Goal: Book appointment/travel/reservation

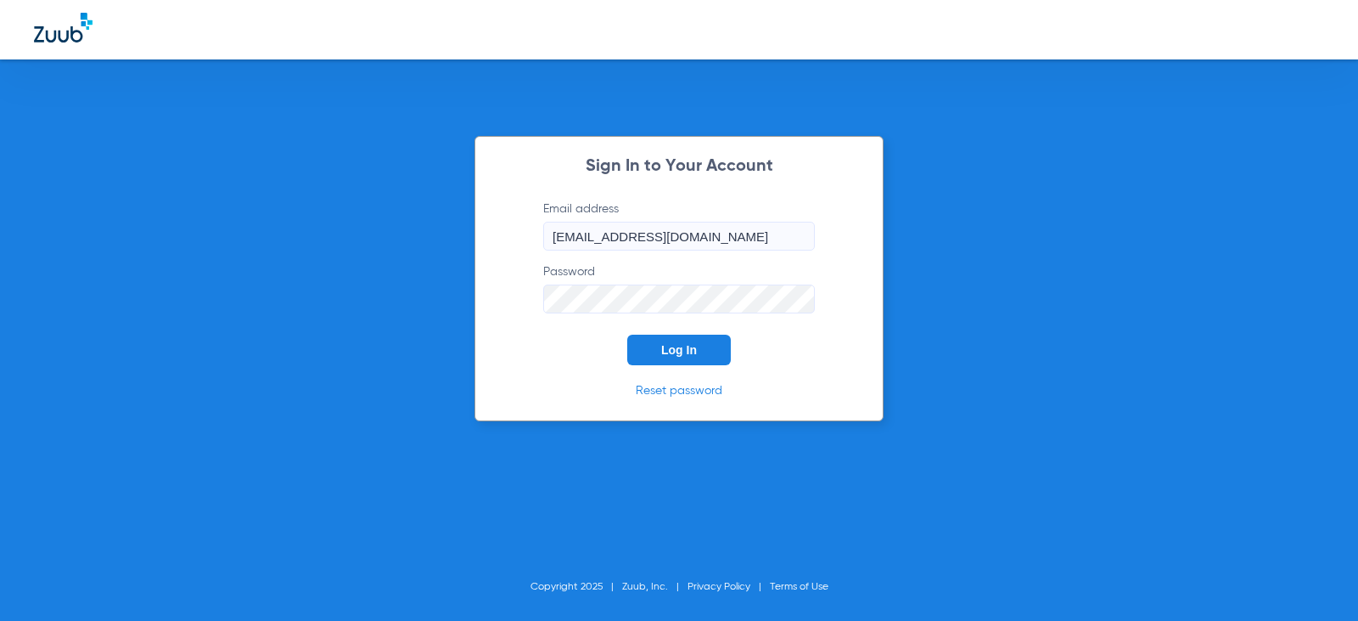
click at [676, 342] on button "Log In" at bounding box center [679, 350] width 104 height 31
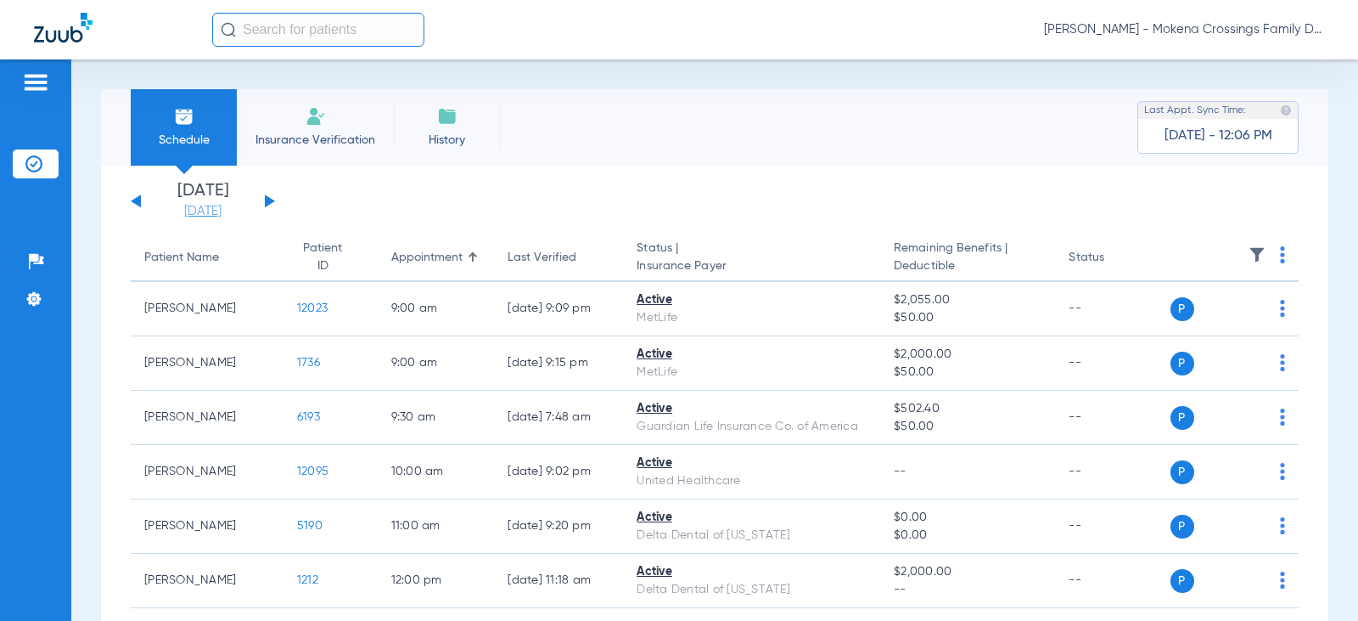
click at [190, 206] on link "[DATE]" at bounding box center [203, 211] width 102 height 17
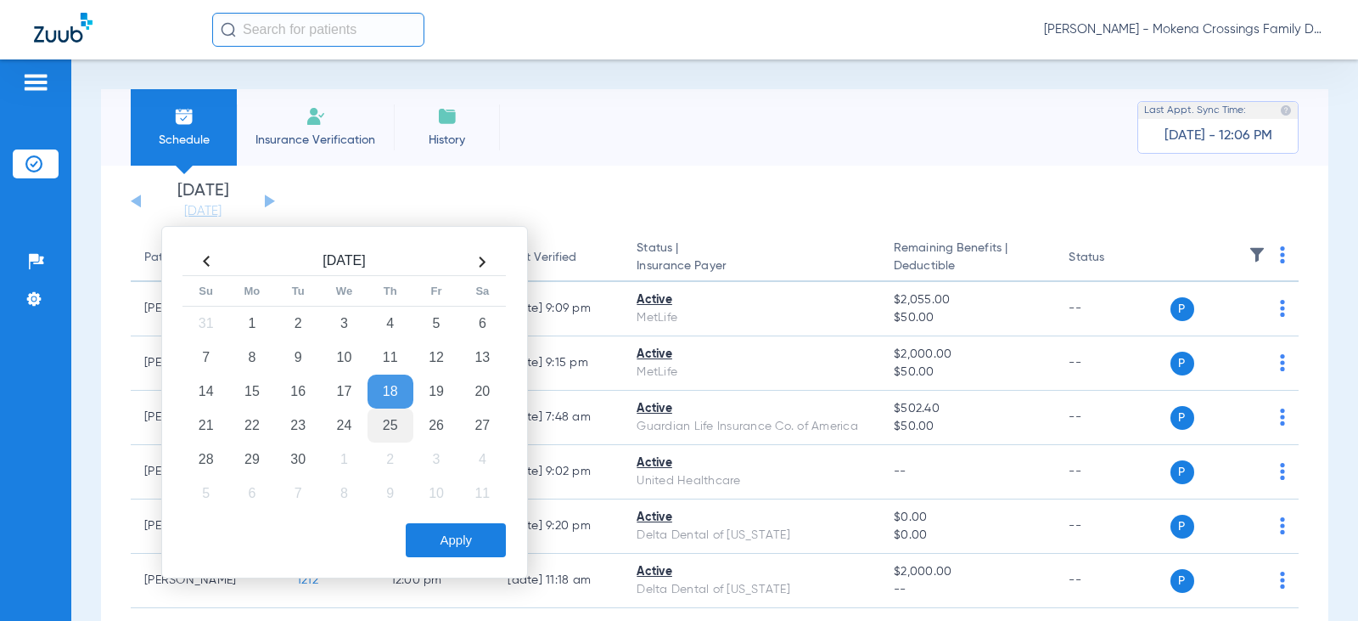
click at [391, 424] on td "25" at bounding box center [391, 425] width 46 height 34
click at [509, 546] on div "[DATE] Su Mo Tu We Th Fr Sa 31 1 2 3 4 5 6 7 8 9 10 11 12 13 14 15 16 17 18 19 …" at bounding box center [344, 402] width 367 height 352
click at [508, 543] on div "[DATE] Su Mo Tu We Th Fr Sa 31 1 2 3 4 5 6 7 8 9 10 11 12 13 14 15 16 17 18 19 …" at bounding box center [344, 402] width 367 height 352
drag, startPoint x: 465, startPoint y: 530, endPoint x: 462, endPoint y: 514, distance: 16.5
click at [463, 519] on div "Apply" at bounding box center [342, 536] width 327 height 42
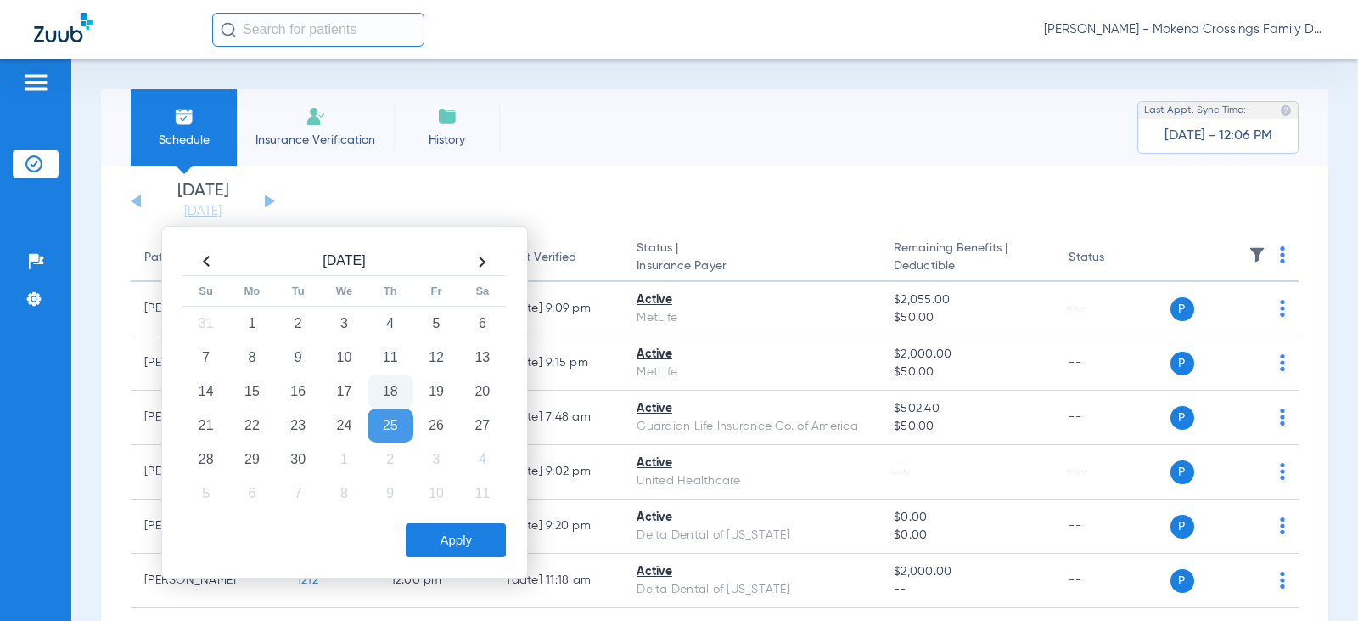
click at [466, 552] on button "Apply" at bounding box center [456, 540] width 100 height 34
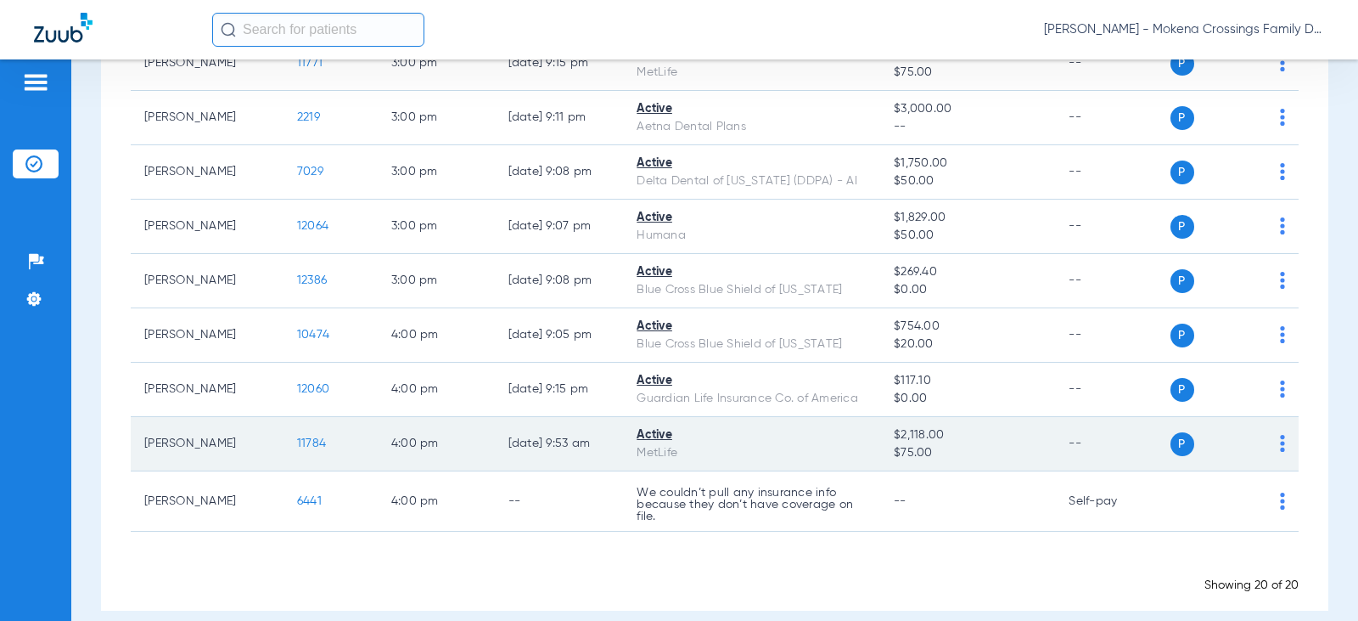
scroll to position [425, 0]
